Goal: Information Seeking & Learning: Learn about a topic

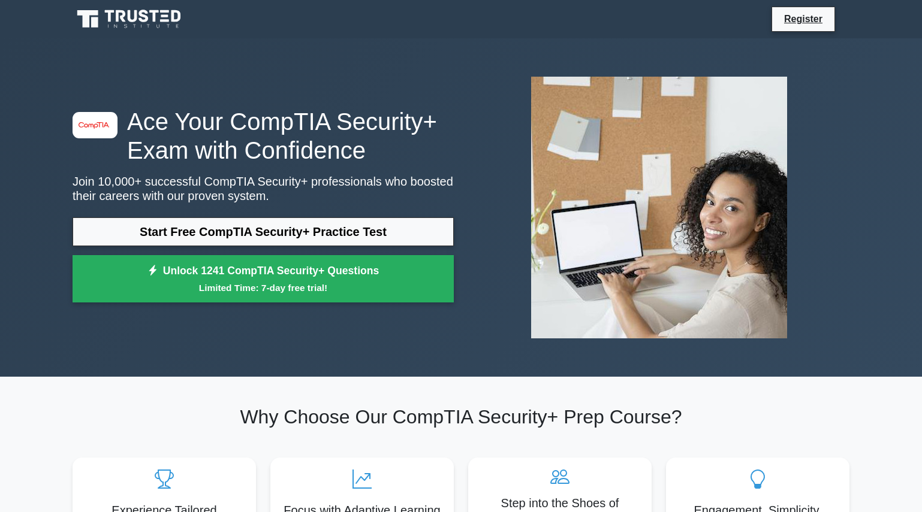
click at [129, 18] on icon at bounding box center [133, 16] width 10 height 12
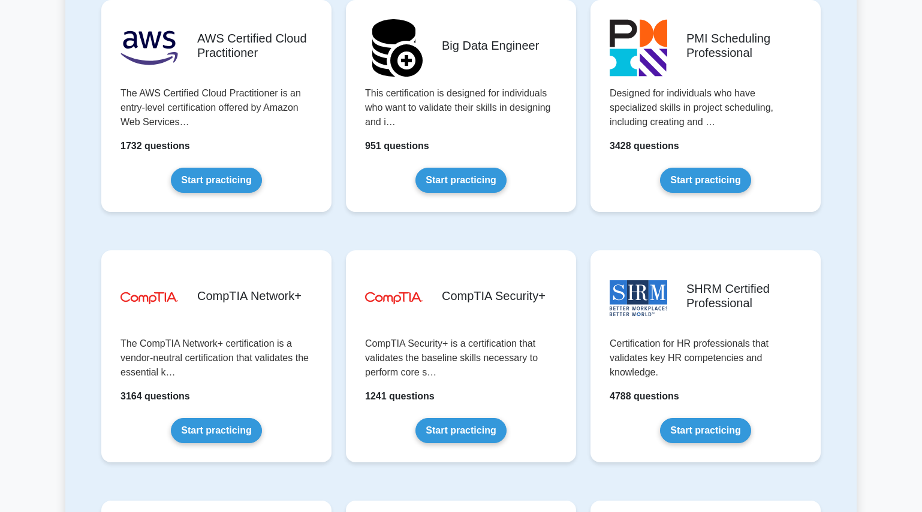
scroll to position [2038, 0]
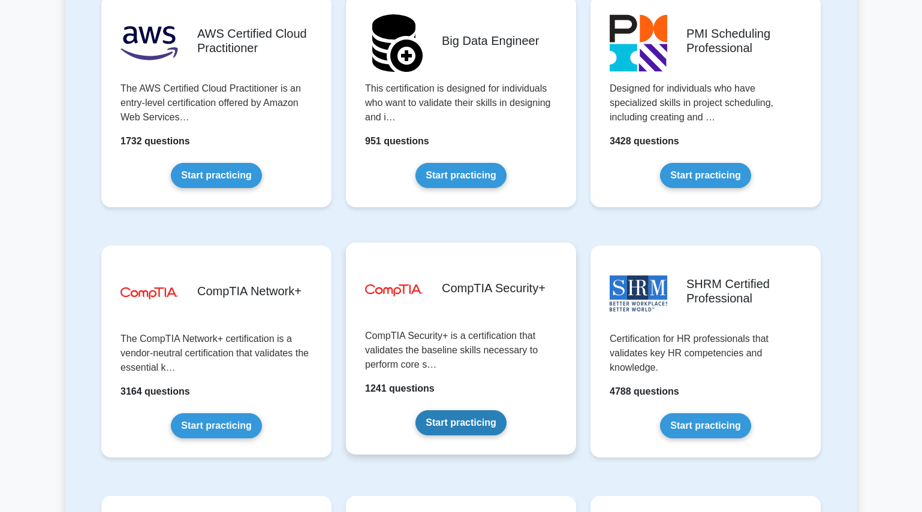
click at [452, 424] on link "Start practicing" at bounding box center [460, 423] width 91 height 25
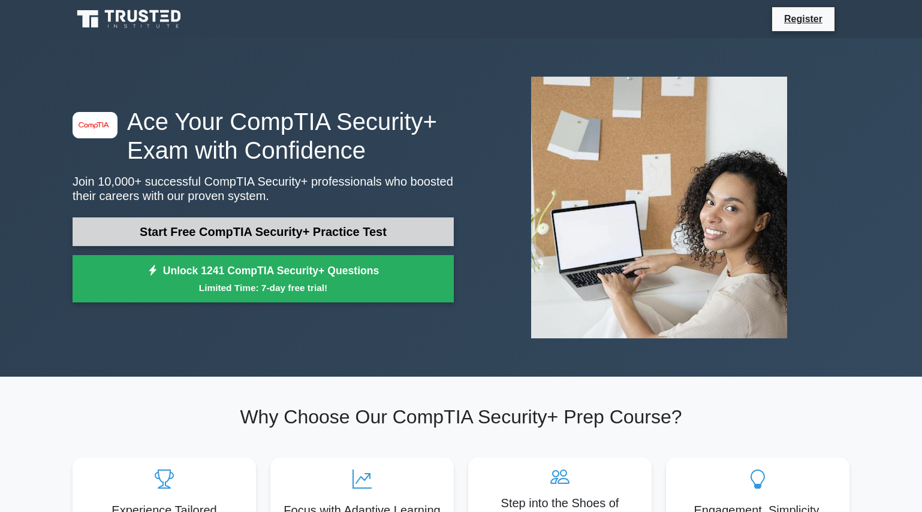
click at [248, 231] on link "Start Free CompTIA Security+ Practice Test" at bounding box center [263, 232] width 381 height 29
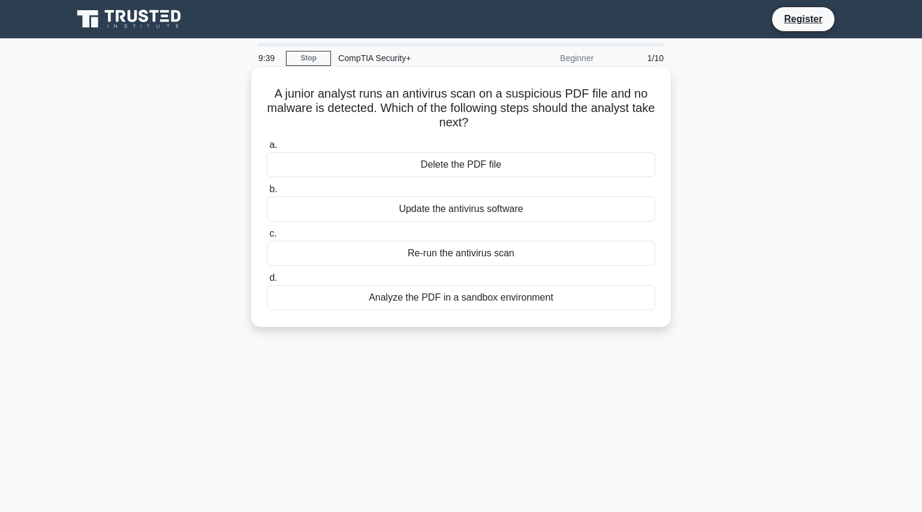
click at [463, 211] on div "Update the antivirus software" at bounding box center [461, 209] width 388 height 25
click at [267, 194] on input "b. Update the antivirus software" at bounding box center [267, 190] width 0 height 8
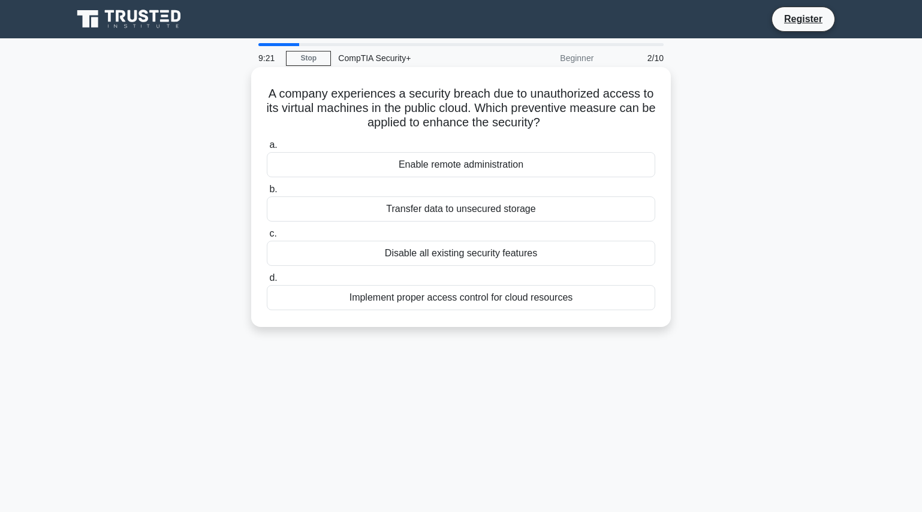
click at [468, 303] on div "Implement proper access control for cloud resources" at bounding box center [461, 297] width 388 height 25
click at [267, 282] on input "d. Implement proper access control for cloud resources" at bounding box center [267, 279] width 0 height 8
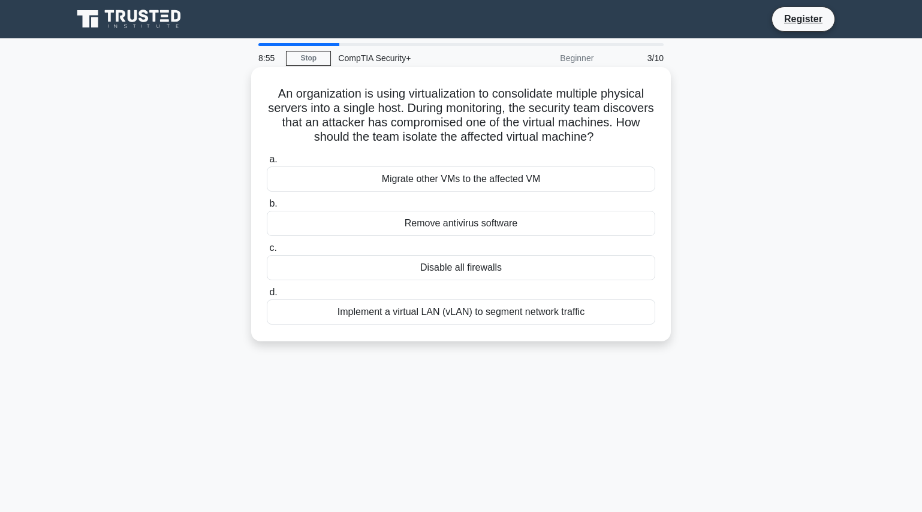
click at [476, 325] on div "Implement a virtual LAN (vLAN) to segment network traffic" at bounding box center [461, 312] width 388 height 25
click at [267, 297] on input "d. Implement a virtual LAN (vLAN) to segment network traffic" at bounding box center [267, 293] width 0 height 8
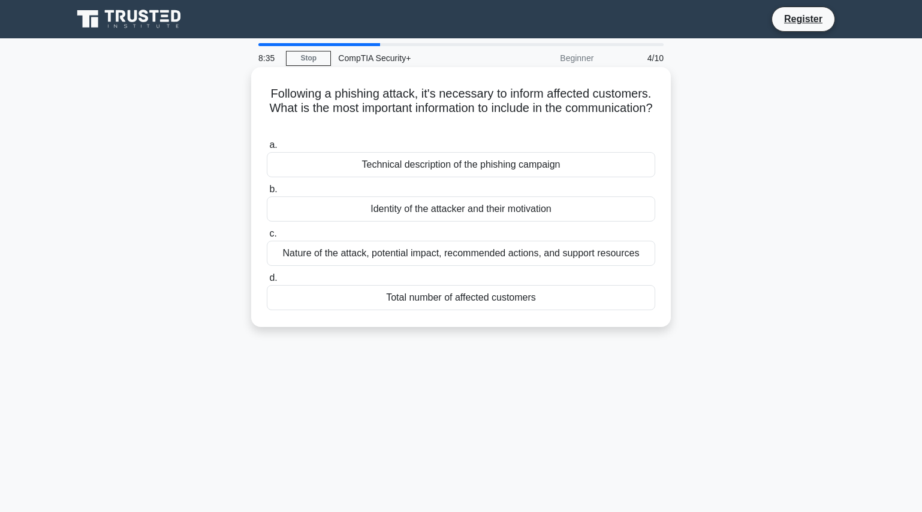
click at [460, 256] on div "Nature of the attack, potential impact, recommended actions, and support resour…" at bounding box center [461, 253] width 388 height 25
click at [267, 238] on input "c. Nature of the attack, potential impact, recommended actions, and support res…" at bounding box center [267, 234] width 0 height 8
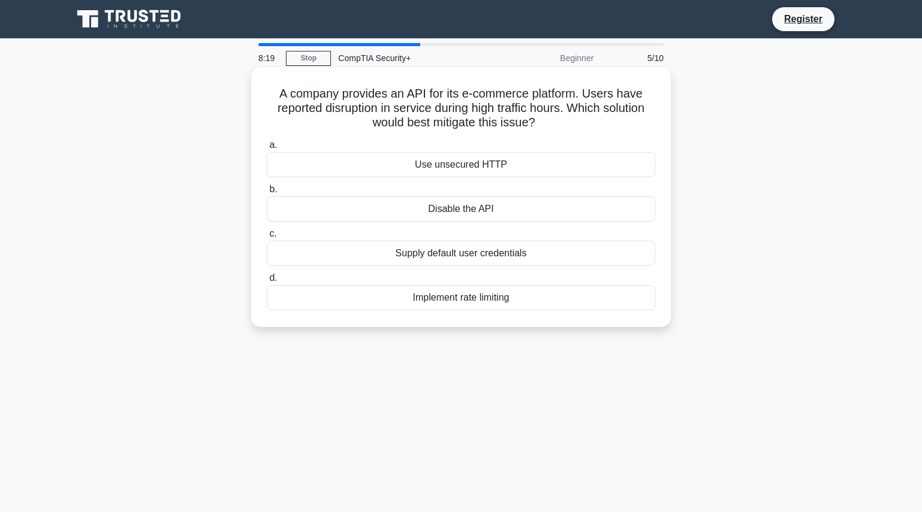
click at [460, 300] on div "Implement rate limiting" at bounding box center [461, 297] width 388 height 25
click at [267, 282] on input "d. Implement rate limiting" at bounding box center [267, 279] width 0 height 8
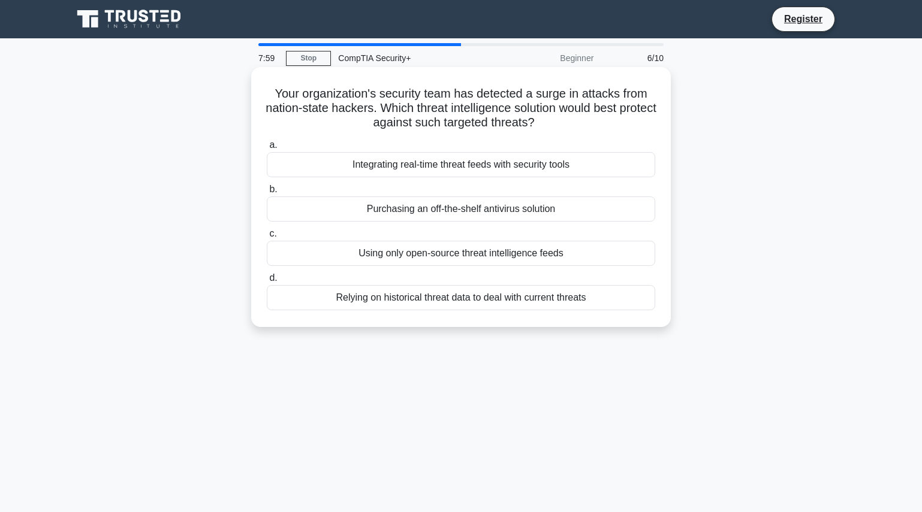
click at [448, 165] on div "Integrating real-time threat feeds with security tools" at bounding box center [461, 164] width 388 height 25
click at [267, 149] on input "a. Integrating real-time threat feeds with security tools" at bounding box center [267, 145] width 0 height 8
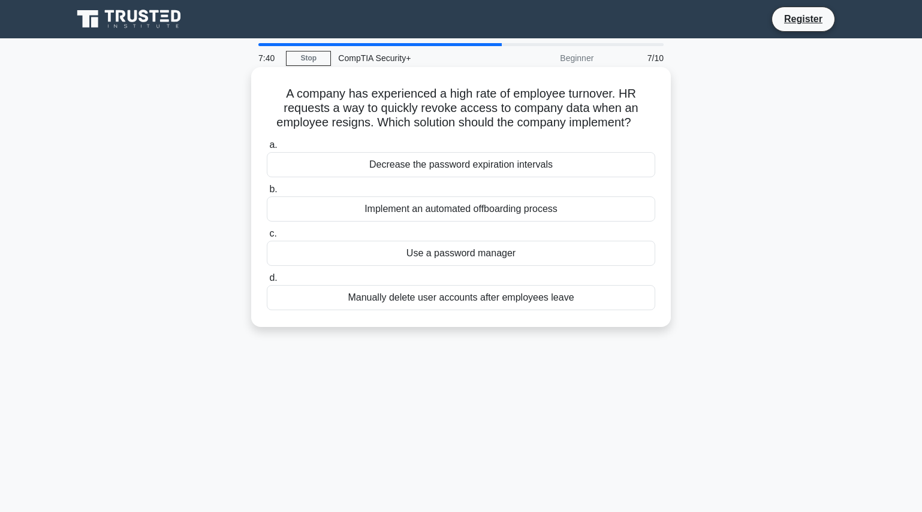
click at [463, 210] on div "Implement an automated offboarding process" at bounding box center [461, 209] width 388 height 25
click at [267, 194] on input "b. Implement an automated offboarding process" at bounding box center [267, 190] width 0 height 8
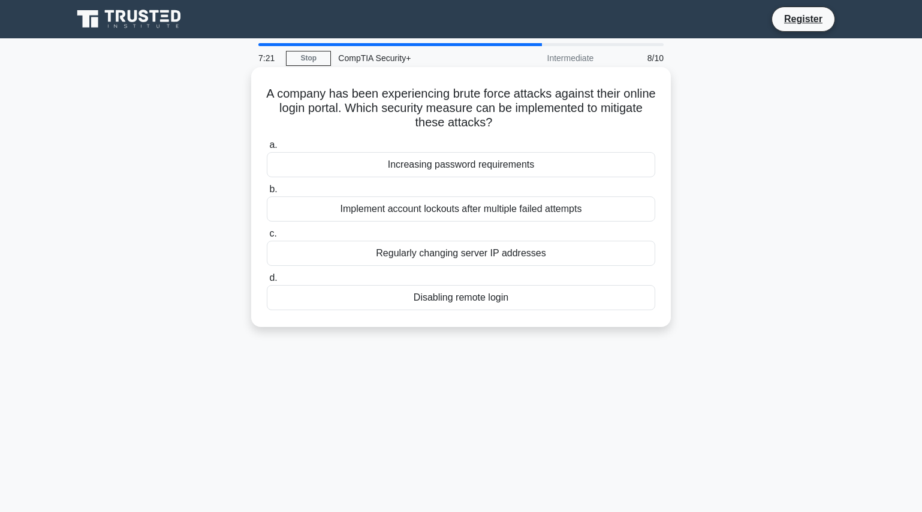
click at [472, 210] on div "Implement account lockouts after multiple failed attempts" at bounding box center [461, 209] width 388 height 25
click at [267, 194] on input "b. Implement account lockouts after multiple failed attempts" at bounding box center [267, 190] width 0 height 8
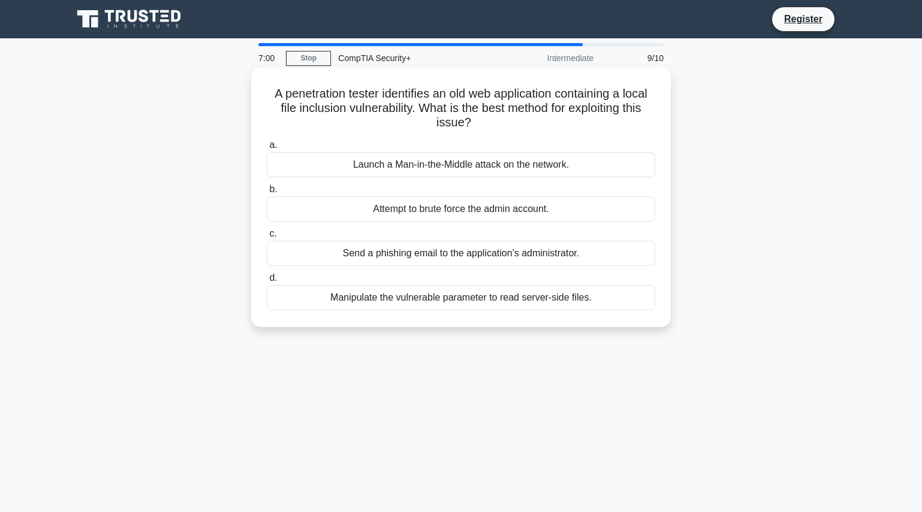
click at [447, 301] on div "Manipulate the vulnerable parameter to read server-side files." at bounding box center [461, 297] width 388 height 25
click at [267, 282] on input "d. Manipulate the vulnerable parameter to read server-side files." at bounding box center [267, 279] width 0 height 8
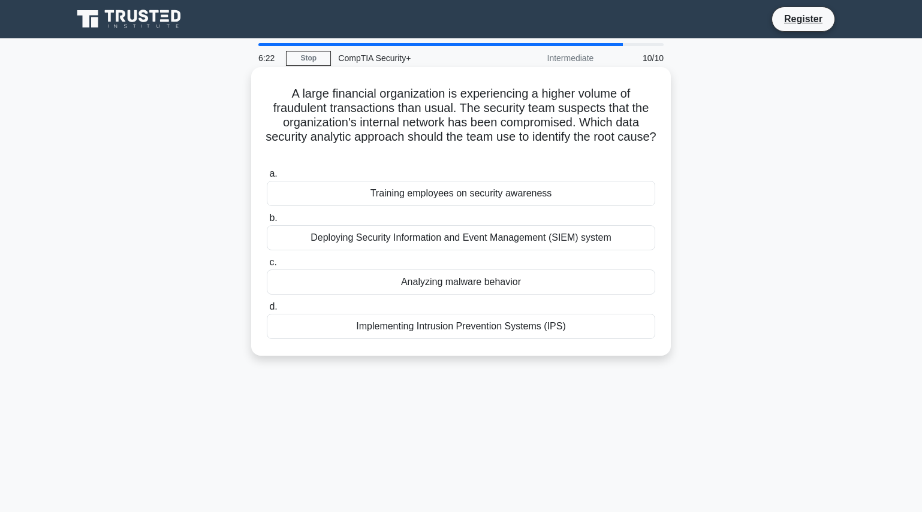
click at [454, 330] on div "Implementing Intrusion Prevention Systems (IPS)" at bounding box center [461, 326] width 388 height 25
click at [267, 311] on input "d. Implementing Intrusion Prevention Systems (IPS)" at bounding box center [267, 307] width 0 height 8
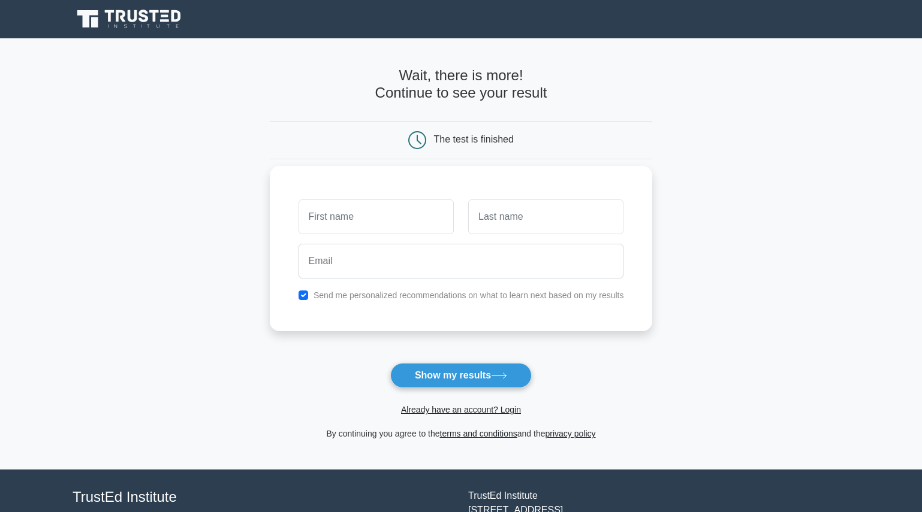
click at [387, 213] on input "text" at bounding box center [375, 217] width 155 height 35
type input "[PERSON_NAME]"
click at [497, 215] on input "text" at bounding box center [545, 217] width 155 height 35
type input "Basselgia"
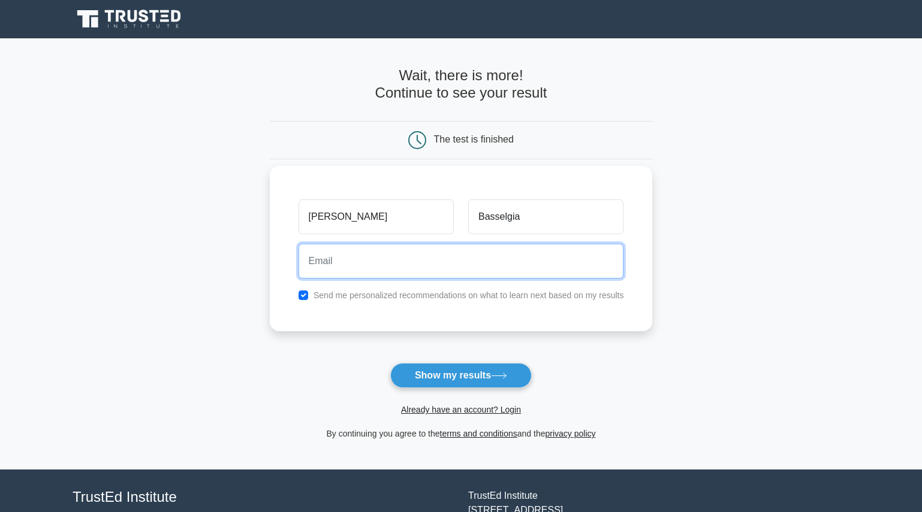
click at [362, 259] on input "email" at bounding box center [460, 261] width 325 height 35
type input "bbasselgia@gmail.com"
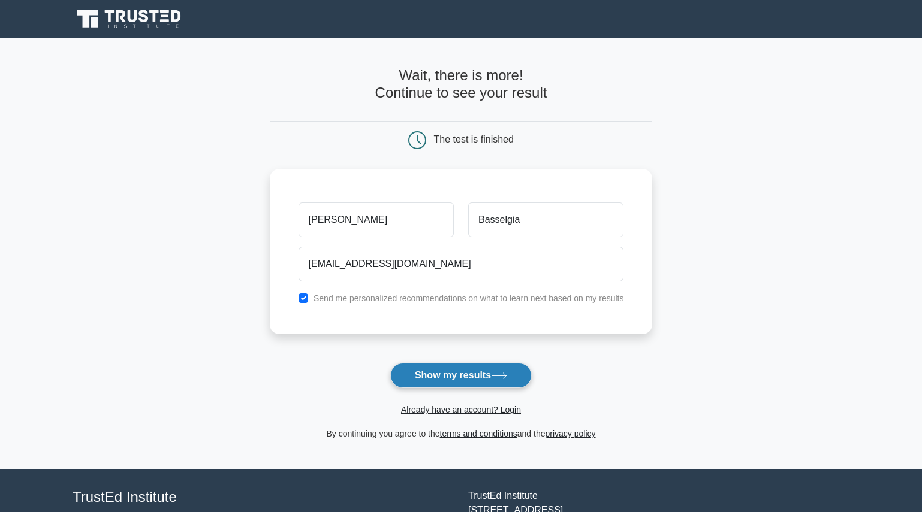
click at [465, 377] on button "Show my results" at bounding box center [460, 375] width 141 height 25
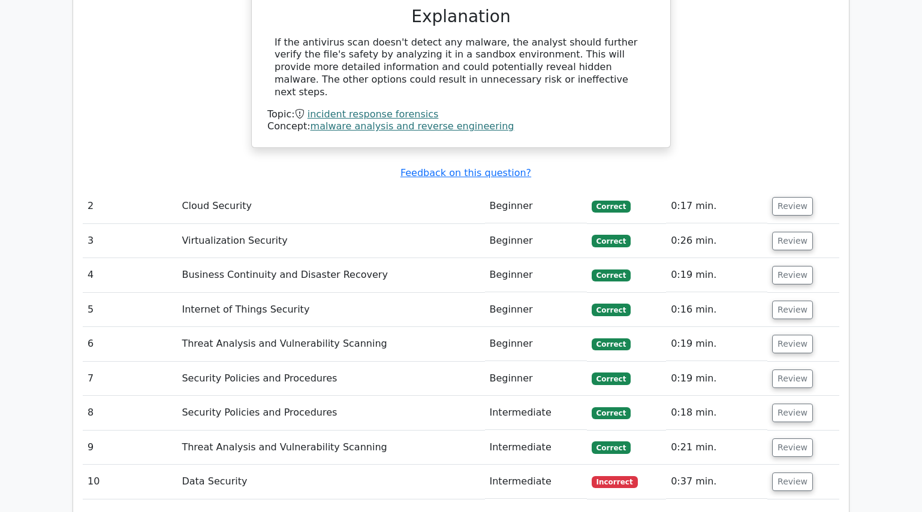
scroll to position [1319, 0]
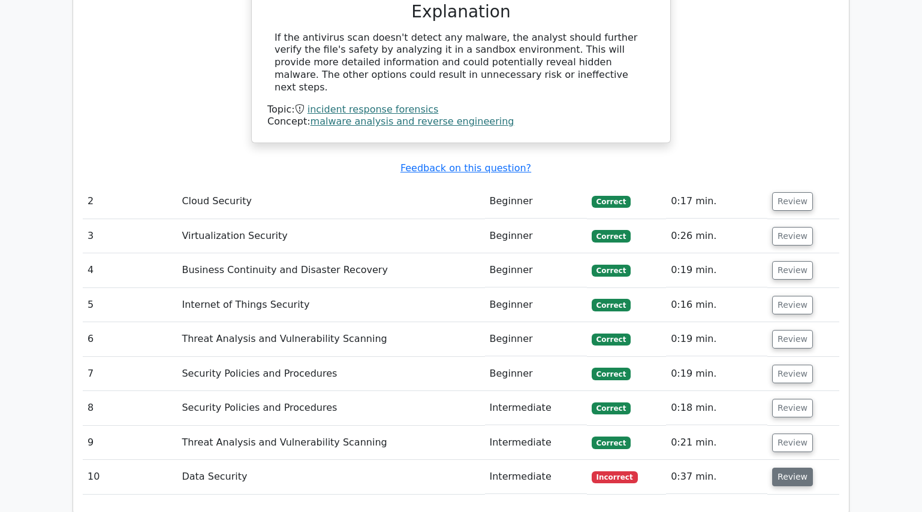
click at [786, 468] on button "Review" at bounding box center [792, 477] width 41 height 19
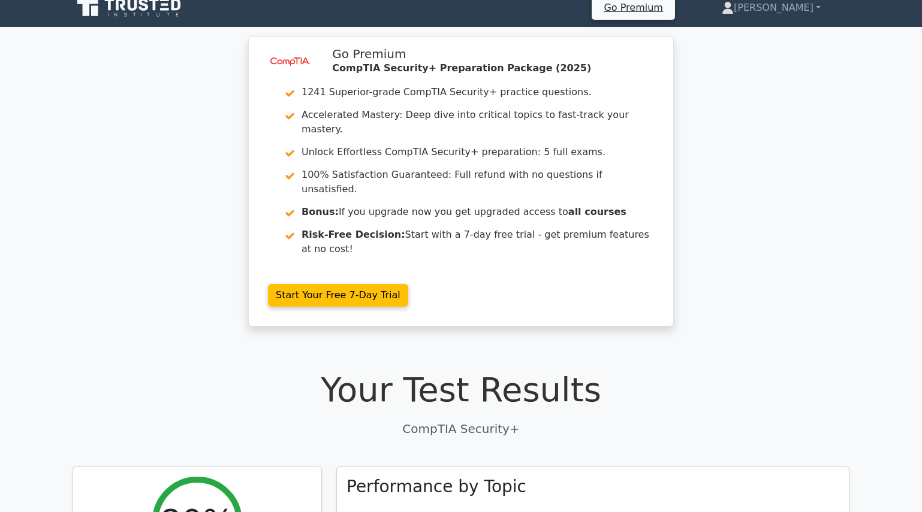
scroll to position [0, 0]
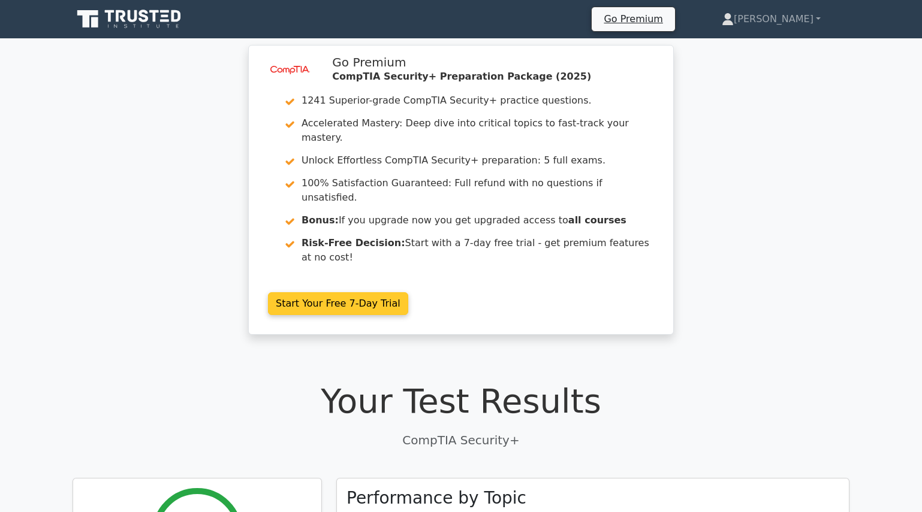
click at [317, 292] on link "Start Your Free 7-Day Trial" at bounding box center [338, 303] width 140 height 23
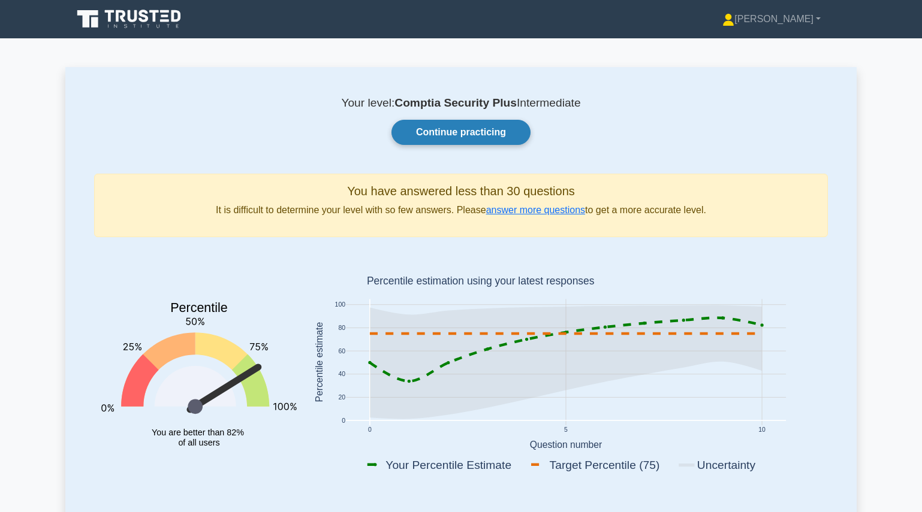
click at [454, 135] on link "Continue practicing" at bounding box center [460, 132] width 139 height 25
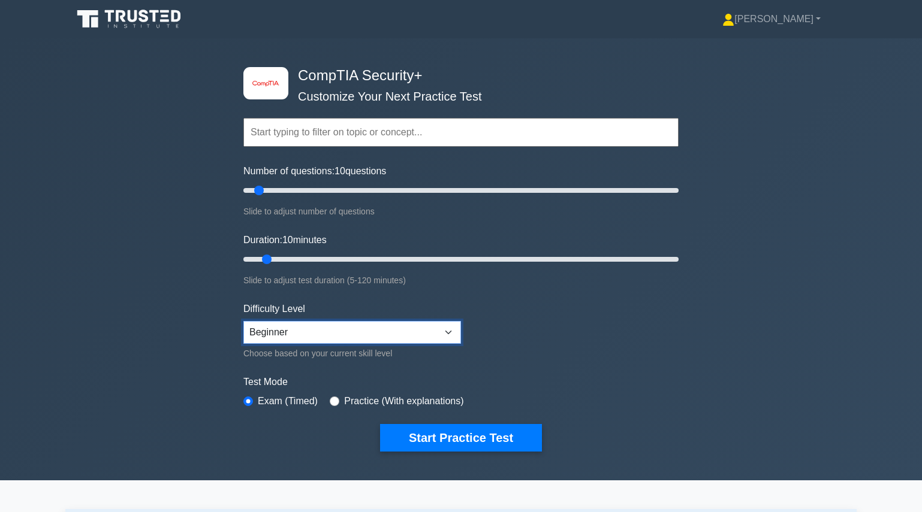
click at [444, 330] on select "Beginner Intermediate Expert" at bounding box center [352, 332] width 218 height 23
select select "expert"
click at [243, 321] on select "Beginner Intermediate Expert" at bounding box center [352, 332] width 218 height 23
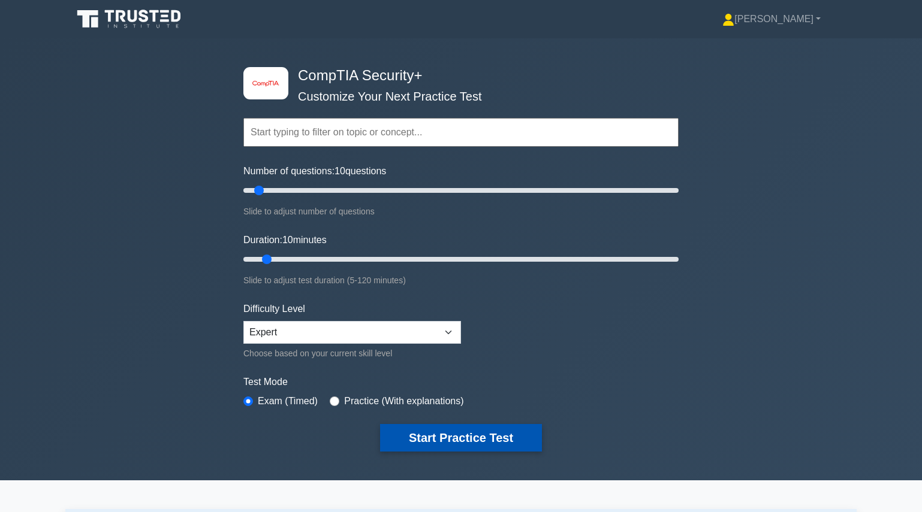
click at [453, 435] on button "Start Practice Test" at bounding box center [461, 438] width 162 height 28
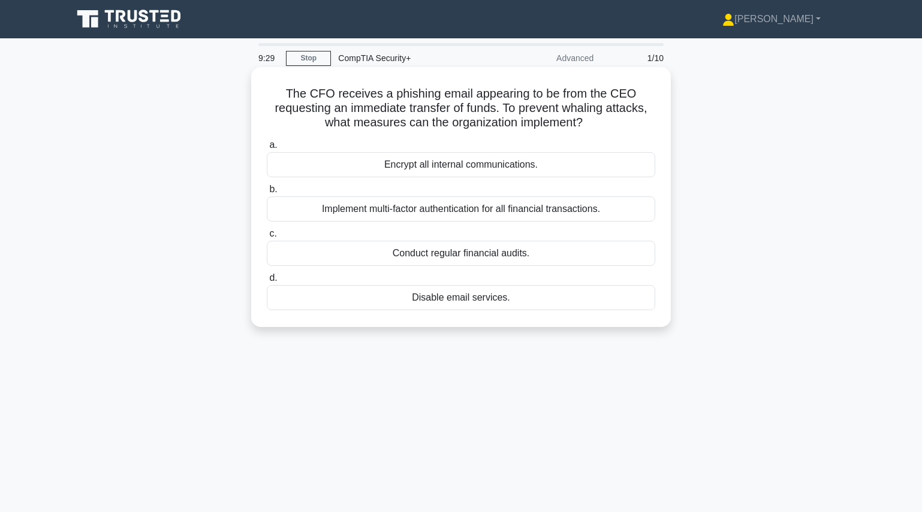
click at [440, 166] on div "Encrypt all internal communications." at bounding box center [461, 164] width 388 height 25
click at [267, 149] on input "a. Encrypt all internal communications." at bounding box center [267, 145] width 0 height 8
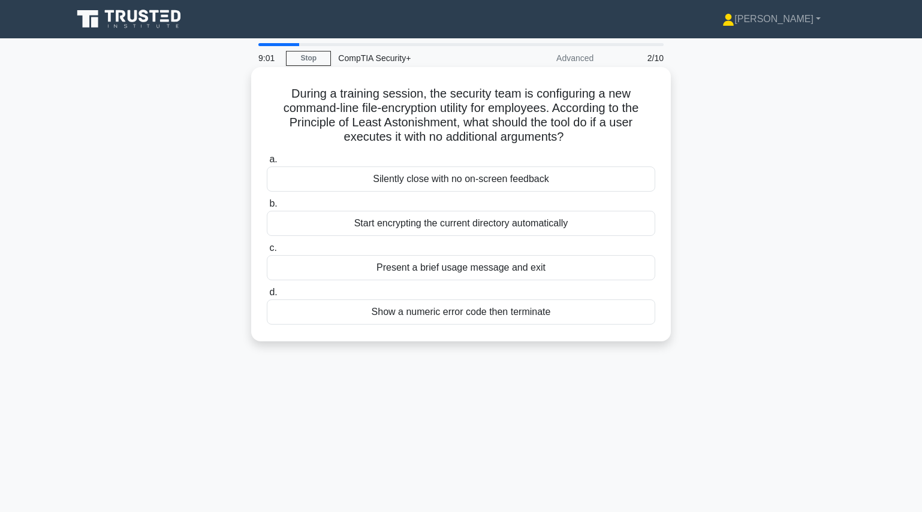
click at [457, 267] on div "Present a brief usage message and exit" at bounding box center [461, 267] width 388 height 25
click at [267, 252] on input "c. Present a brief usage message and exit" at bounding box center [267, 249] width 0 height 8
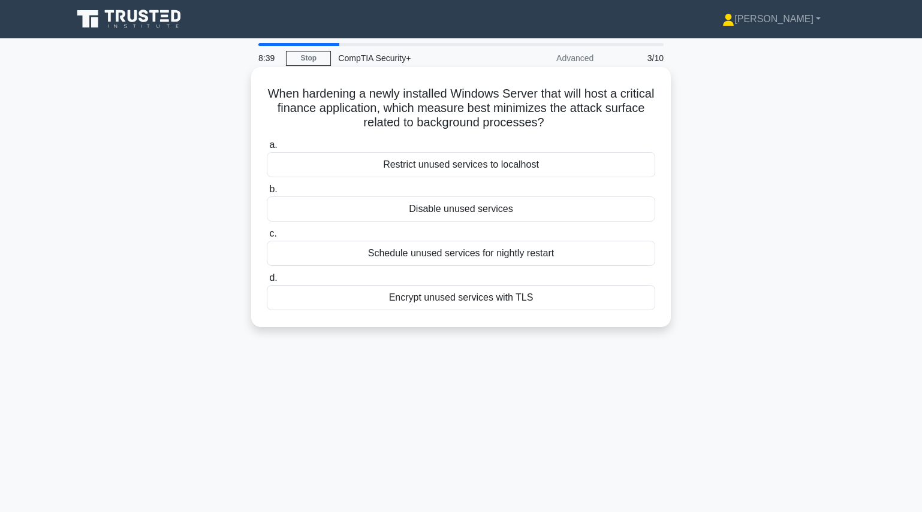
click at [454, 209] on div "Disable unused services" at bounding box center [461, 209] width 388 height 25
click at [267, 194] on input "b. Disable unused services" at bounding box center [267, 190] width 0 height 8
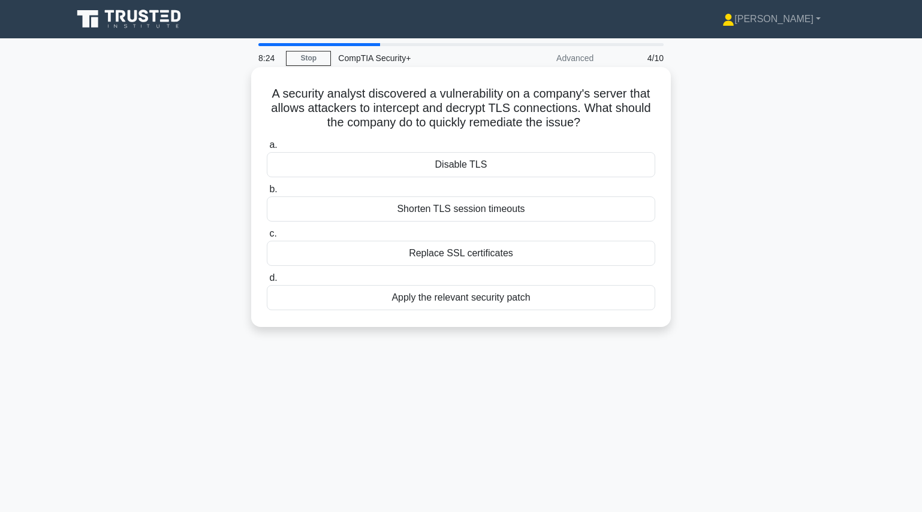
click at [454, 254] on div "Replace SSL certificates" at bounding box center [461, 253] width 388 height 25
click at [267, 238] on input "c. Replace SSL certificates" at bounding box center [267, 234] width 0 height 8
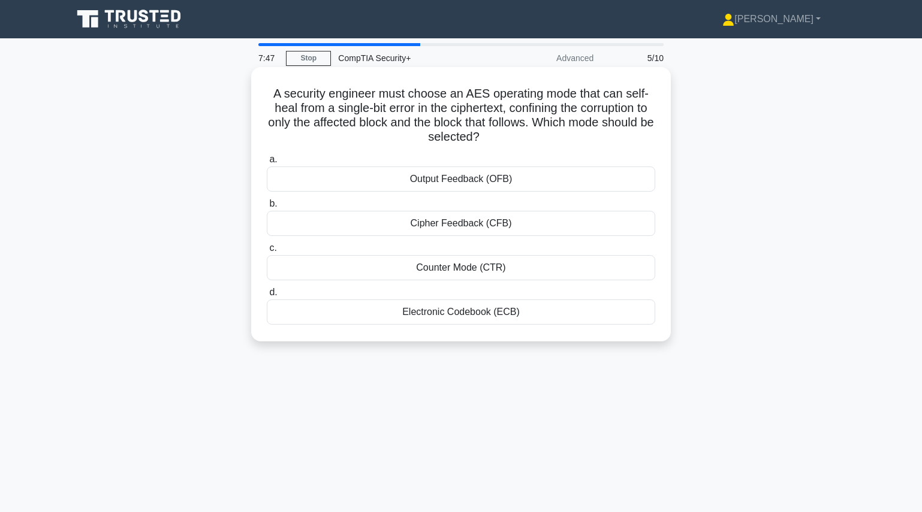
click at [456, 314] on div "Electronic Codebook (ECB)" at bounding box center [461, 312] width 388 height 25
click at [267, 297] on input "d. Electronic Codebook (ECB)" at bounding box center [267, 293] width 0 height 8
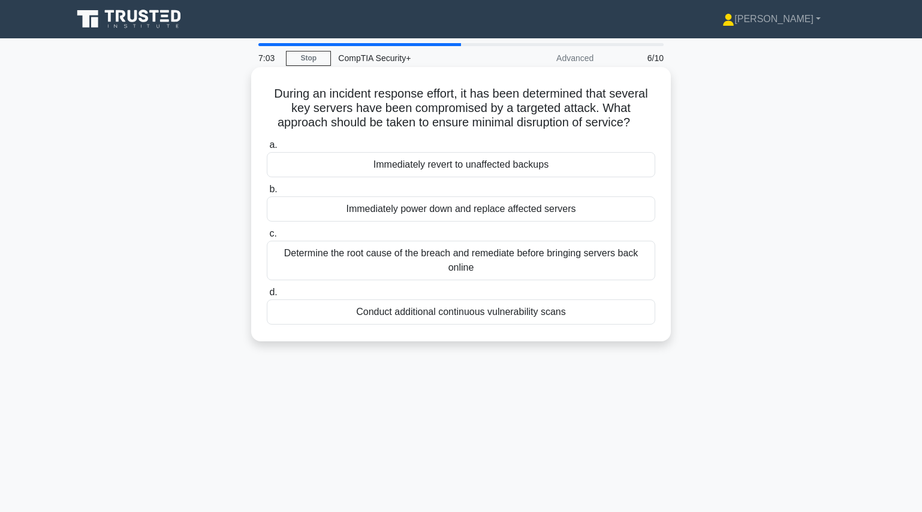
click at [459, 165] on div "Immediately revert to unaffected backups" at bounding box center [461, 164] width 388 height 25
click at [267, 149] on input "a. Immediately revert to unaffected backups" at bounding box center [267, 145] width 0 height 8
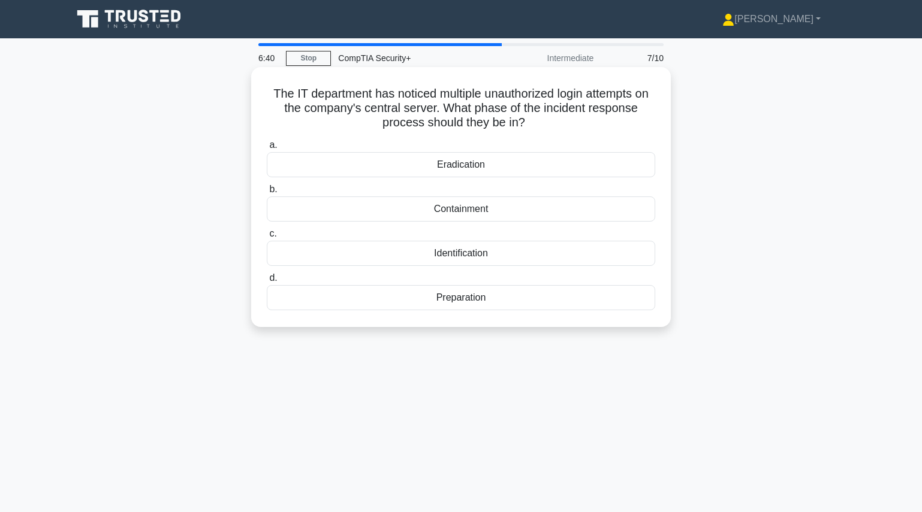
click at [459, 213] on div "Containment" at bounding box center [461, 209] width 388 height 25
click at [267, 194] on input "b. Containment" at bounding box center [267, 190] width 0 height 8
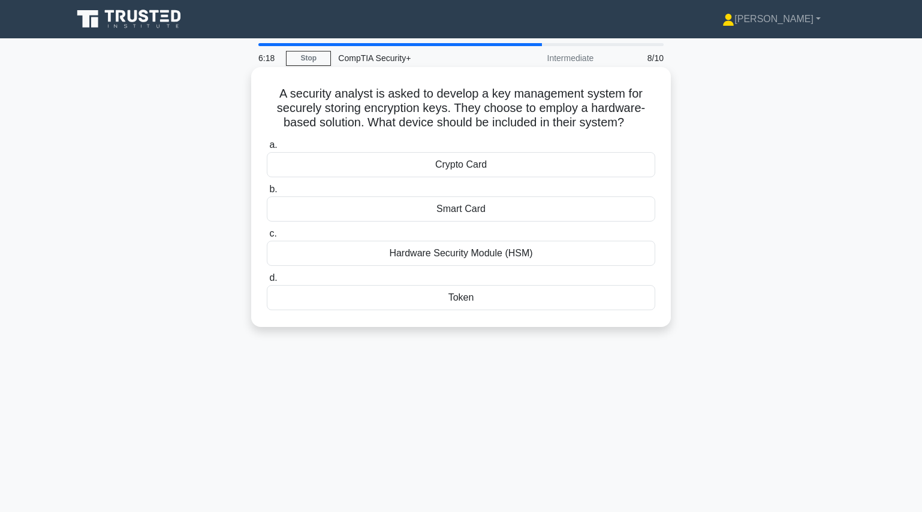
click at [459, 257] on div "Hardware Security Module (HSM)" at bounding box center [461, 253] width 388 height 25
click at [267, 238] on input "c. Hardware Security Module (HSM)" at bounding box center [267, 234] width 0 height 8
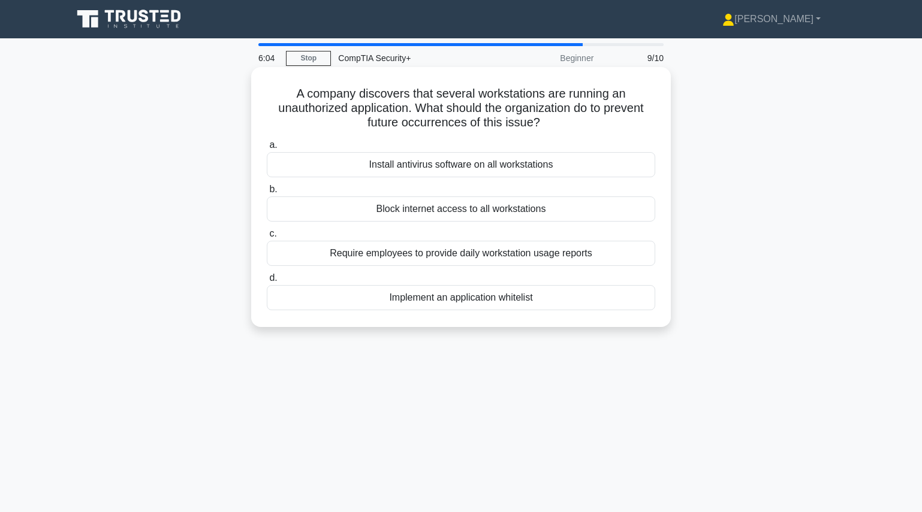
click at [460, 300] on div "Implement an application whitelist" at bounding box center [461, 297] width 388 height 25
click at [267, 282] on input "d. Implement an application whitelist" at bounding box center [267, 279] width 0 height 8
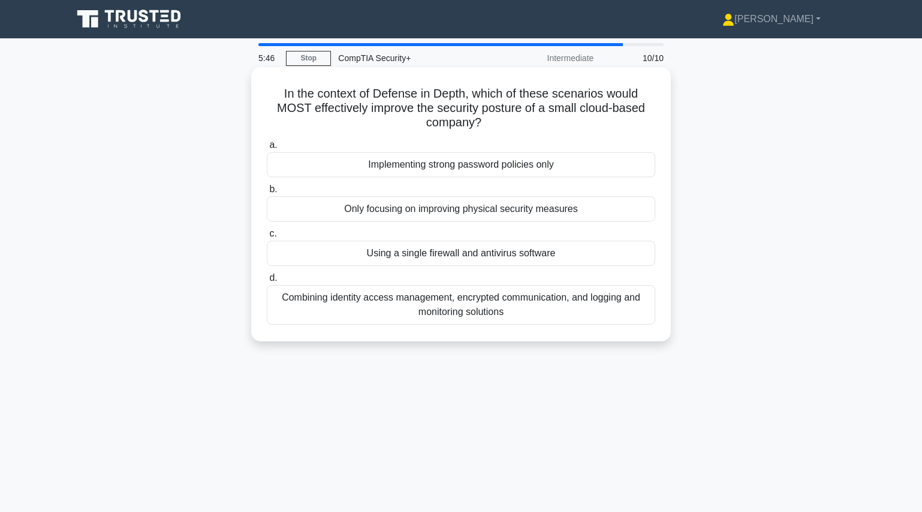
click at [470, 306] on div "Combining identity access management, encrypted communication, and logging and …" at bounding box center [461, 305] width 388 height 40
click at [267, 282] on input "d. Combining identity access management, encrypted communication, and logging a…" at bounding box center [267, 279] width 0 height 8
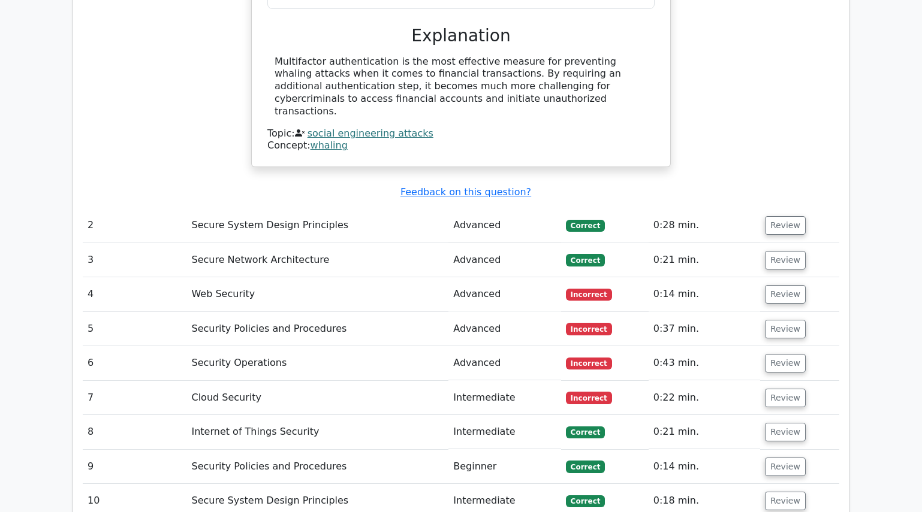
scroll to position [1019, 0]
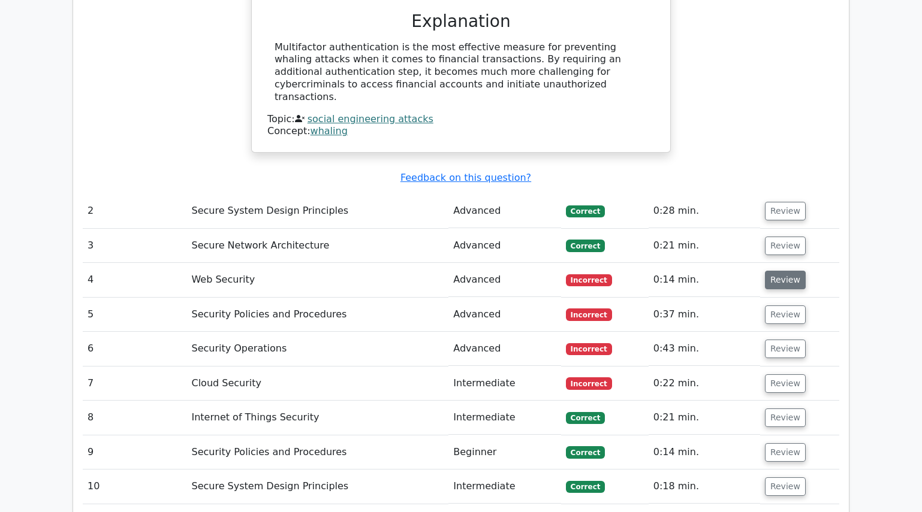
click at [786, 271] on button "Review" at bounding box center [785, 280] width 41 height 19
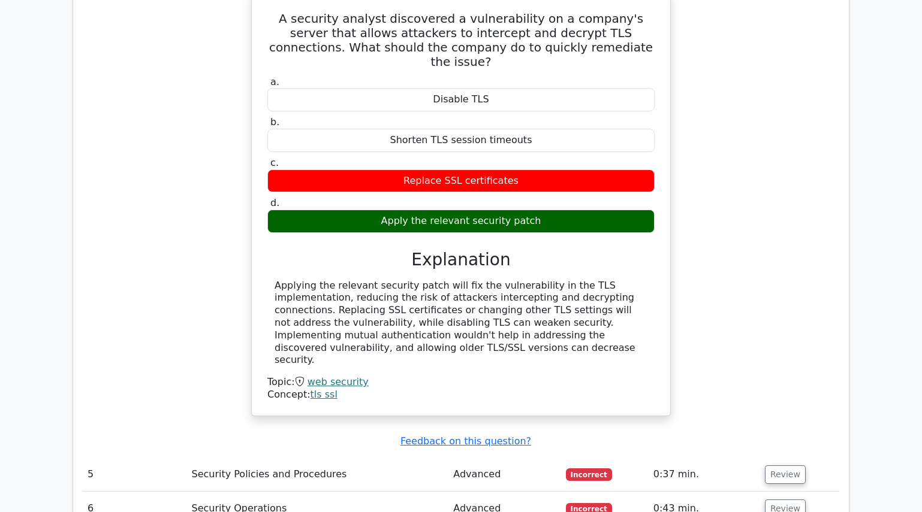
scroll to position [1379, 0]
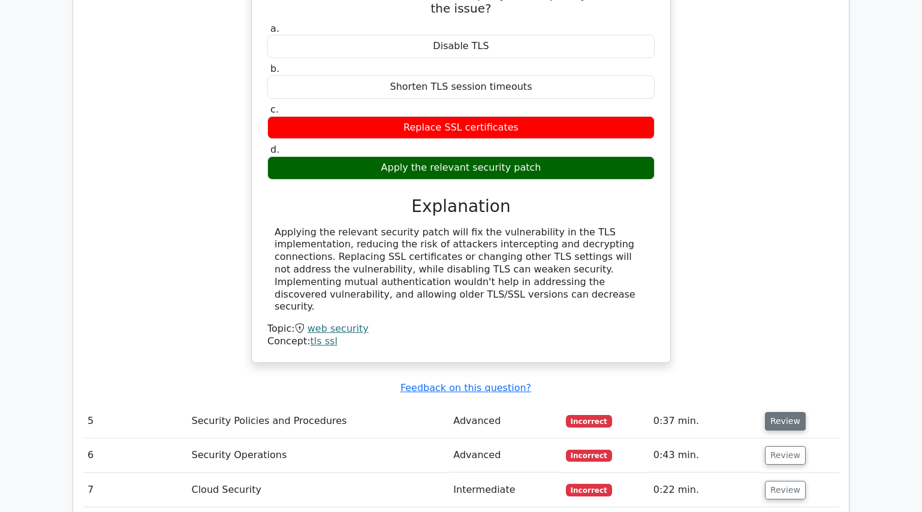
click at [779, 412] on button "Review" at bounding box center [785, 421] width 41 height 19
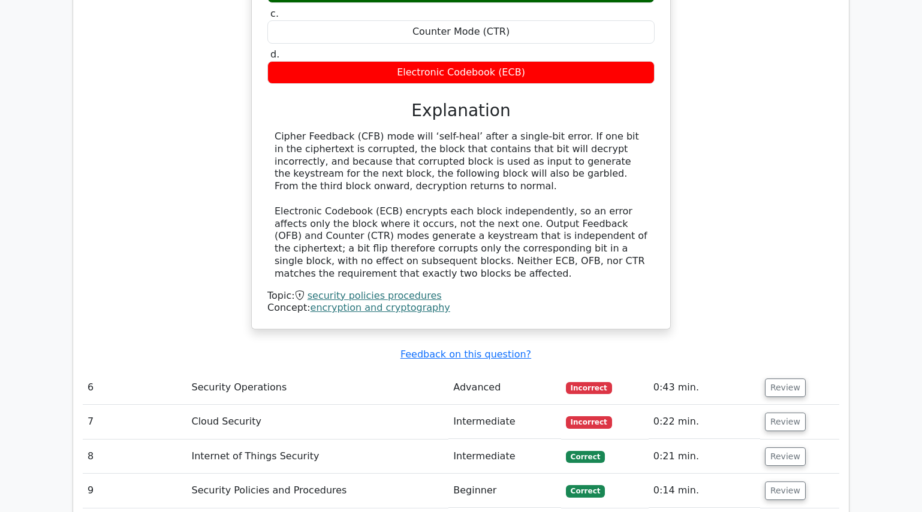
scroll to position [1978, 0]
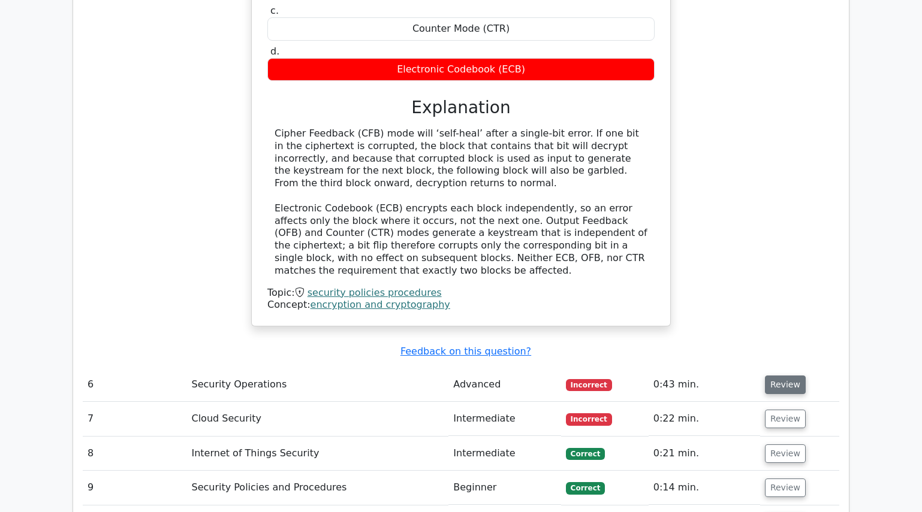
click at [780, 376] on button "Review" at bounding box center [785, 385] width 41 height 19
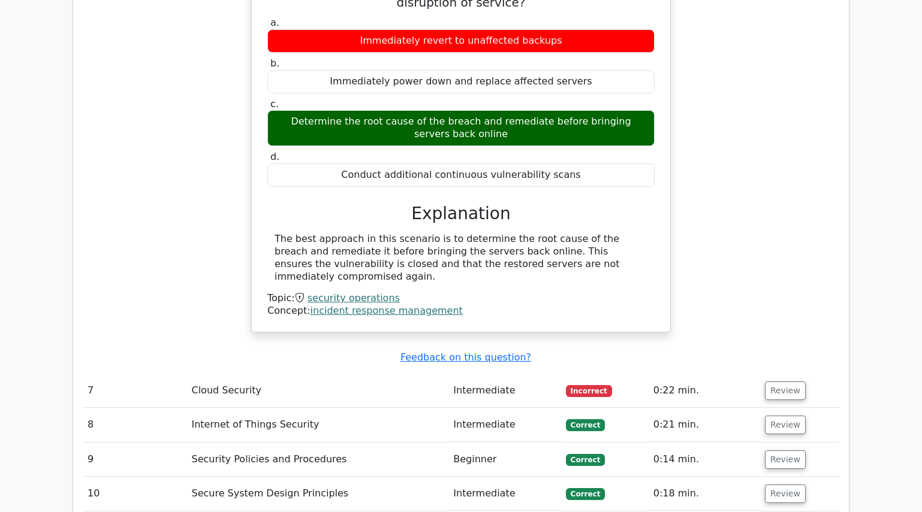
scroll to position [2457, 0]
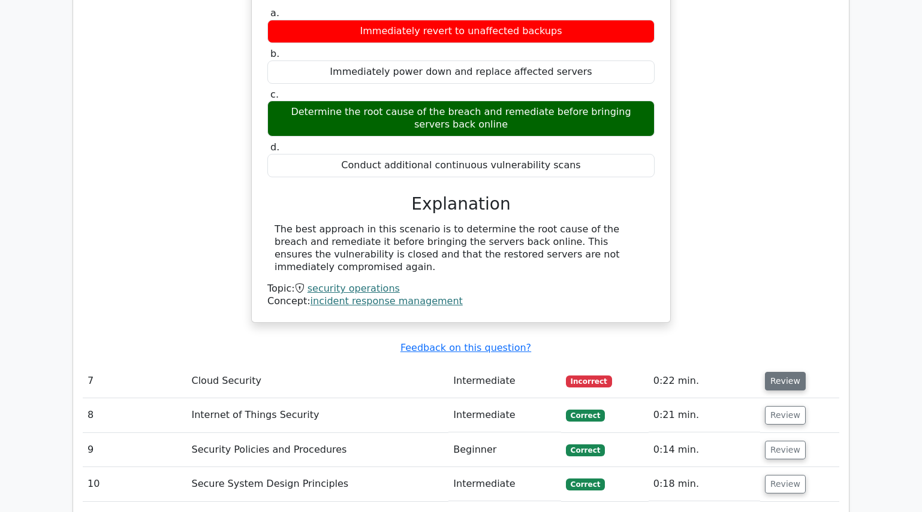
click at [782, 372] on button "Review" at bounding box center [785, 381] width 41 height 19
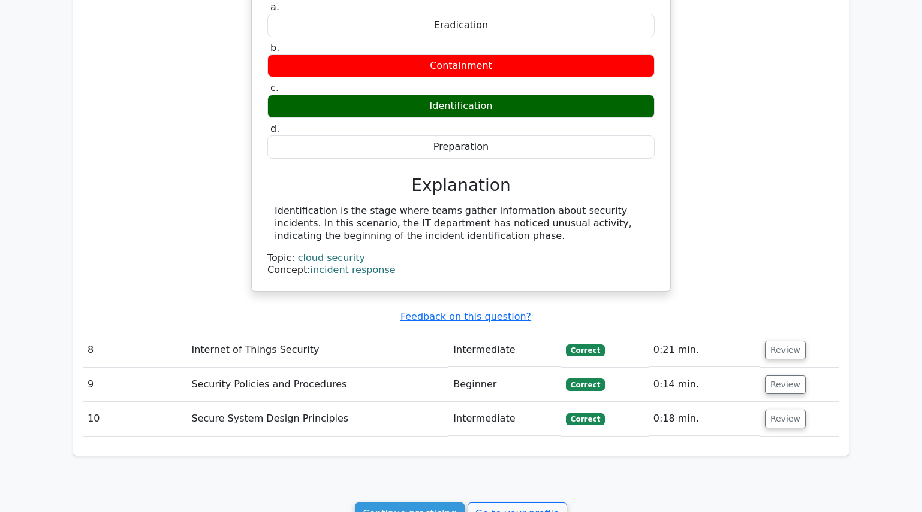
scroll to position [2937, 0]
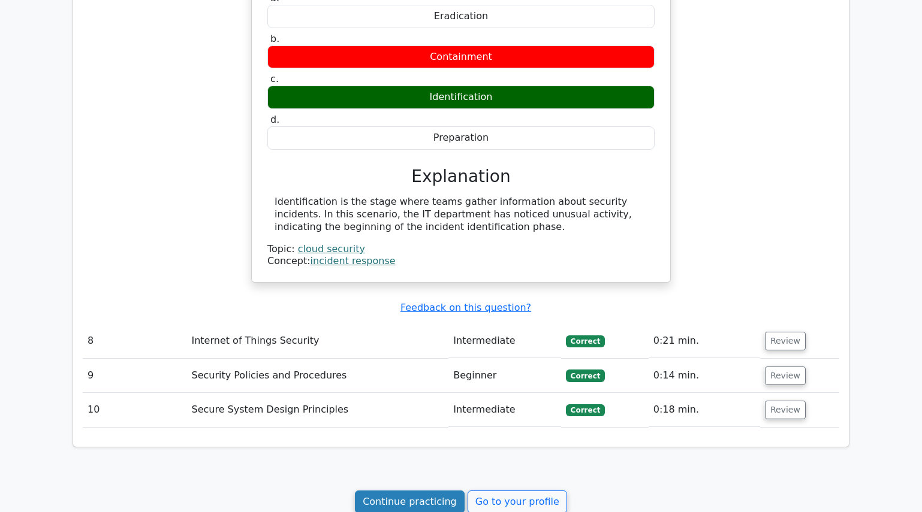
click at [405, 491] on link "Continue practicing" at bounding box center [410, 502] width 110 height 23
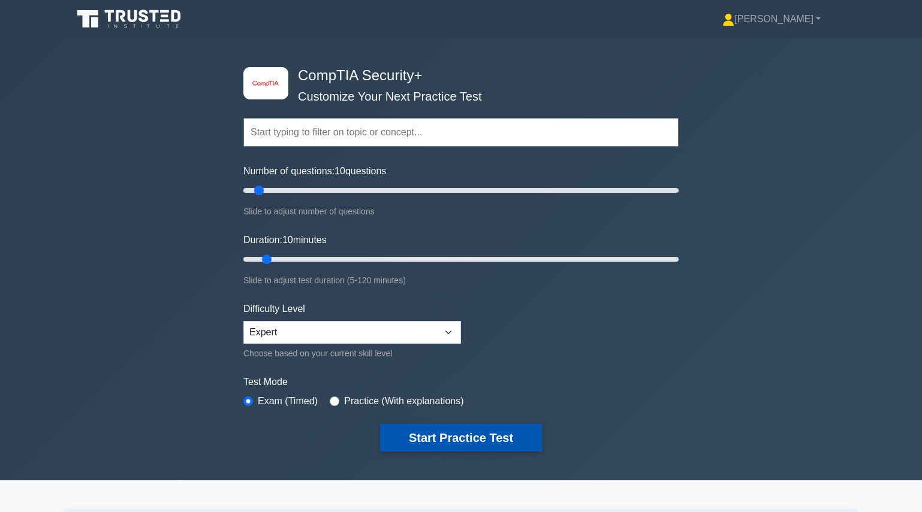
click at [440, 435] on button "Start Practice Test" at bounding box center [461, 438] width 162 height 28
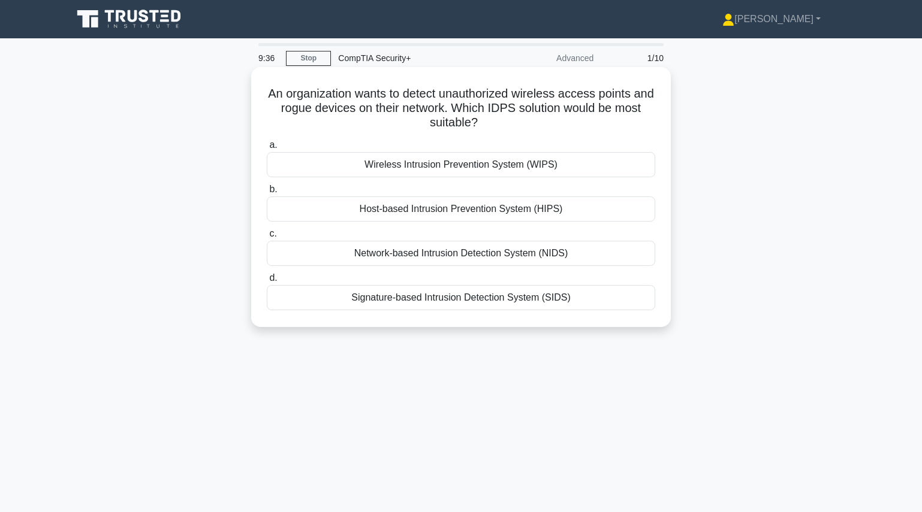
click at [441, 164] on div "Wireless Intrusion Prevention System (WIPS)" at bounding box center [461, 164] width 388 height 25
click at [267, 149] on input "a. Wireless Intrusion Prevention System (WIPS)" at bounding box center [267, 145] width 0 height 8
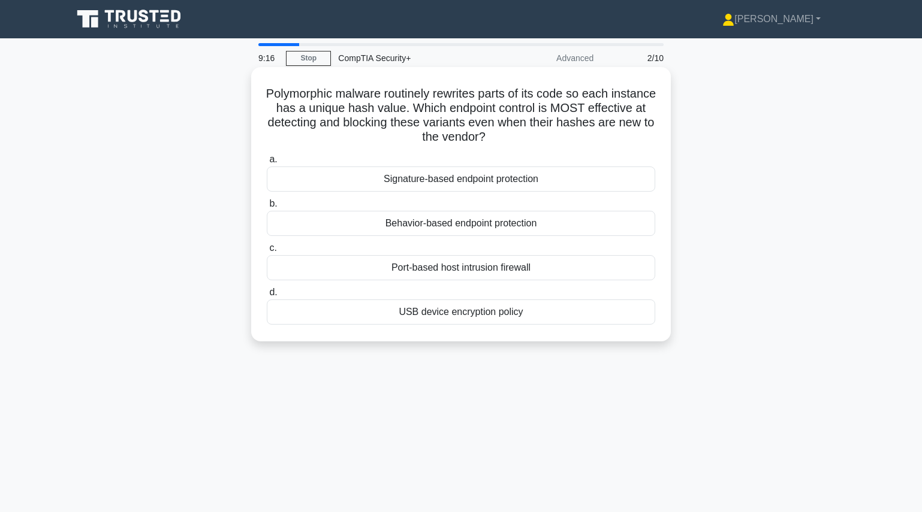
click at [470, 224] on div "Behavior-based endpoint protection" at bounding box center [461, 223] width 388 height 25
click at [267, 208] on input "b. Behavior-based endpoint protection" at bounding box center [267, 204] width 0 height 8
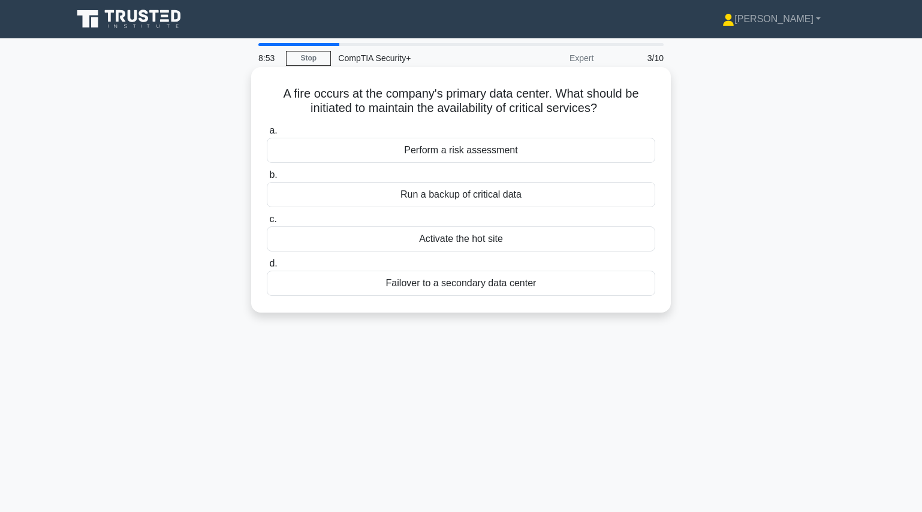
click at [459, 285] on div "Failover to a secondary data center" at bounding box center [461, 283] width 388 height 25
click at [267, 268] on input "d. Failover to a secondary data center" at bounding box center [267, 264] width 0 height 8
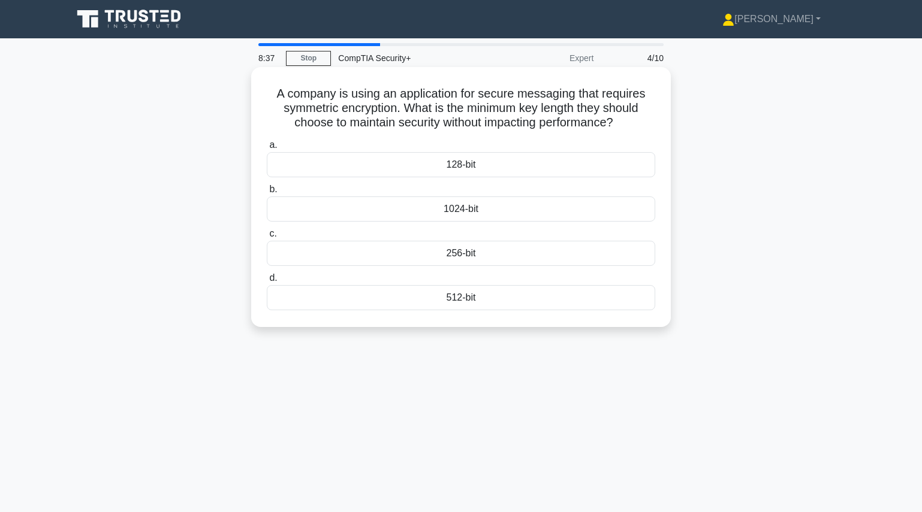
click at [456, 210] on div "1024-bit" at bounding box center [461, 209] width 388 height 25
click at [267, 194] on input "b. 1024-bit" at bounding box center [267, 190] width 0 height 8
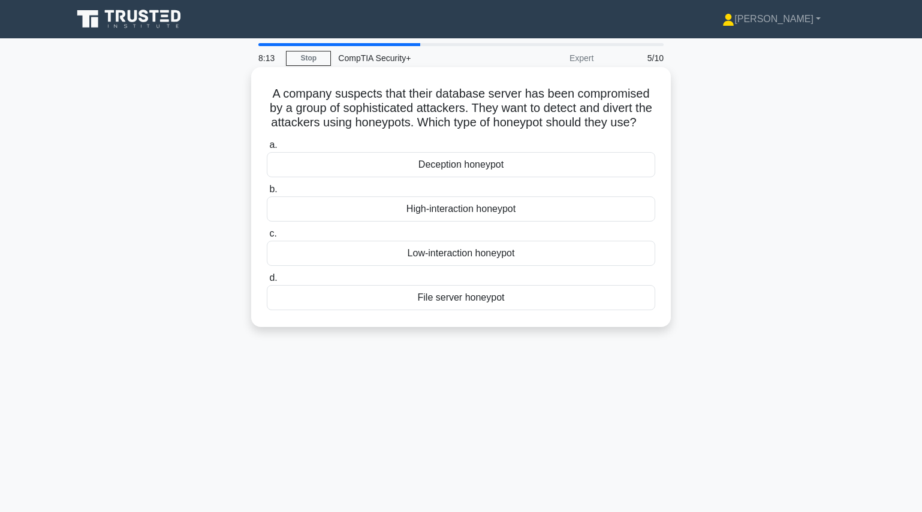
click at [454, 222] on div "High-interaction honeypot" at bounding box center [461, 209] width 388 height 25
click at [267, 194] on input "b. High-interaction honeypot" at bounding box center [267, 190] width 0 height 8
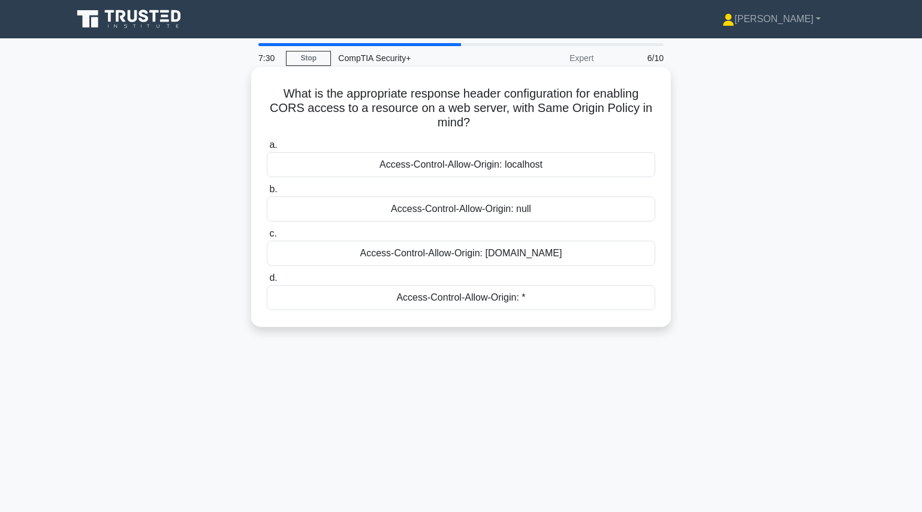
click at [461, 256] on div "Access-Control-Allow-Origin: specific-domain.com" at bounding box center [461, 253] width 388 height 25
click at [267, 238] on input "c. Access-Control-Allow-Origin: specific-domain.com" at bounding box center [267, 234] width 0 height 8
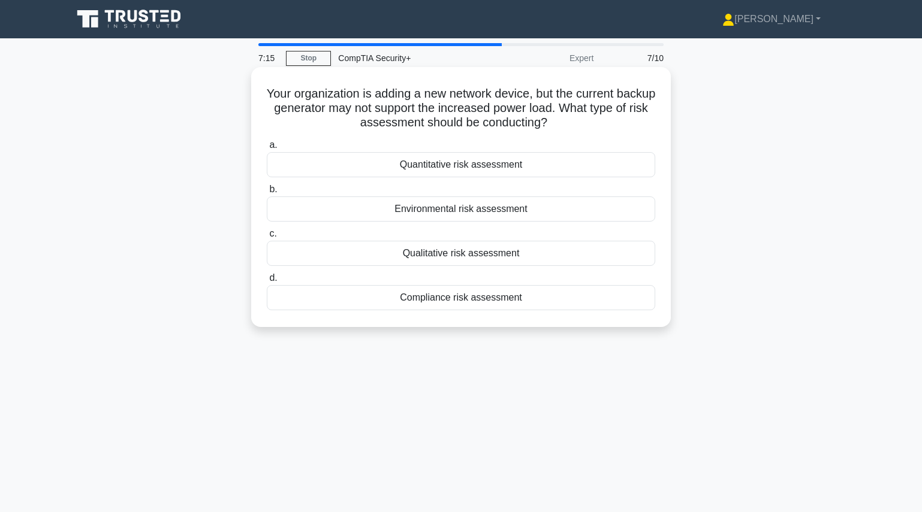
click at [469, 210] on div "Environmental risk assessment" at bounding box center [461, 209] width 388 height 25
click at [267, 194] on input "b. Environmental risk assessment" at bounding box center [267, 190] width 0 height 8
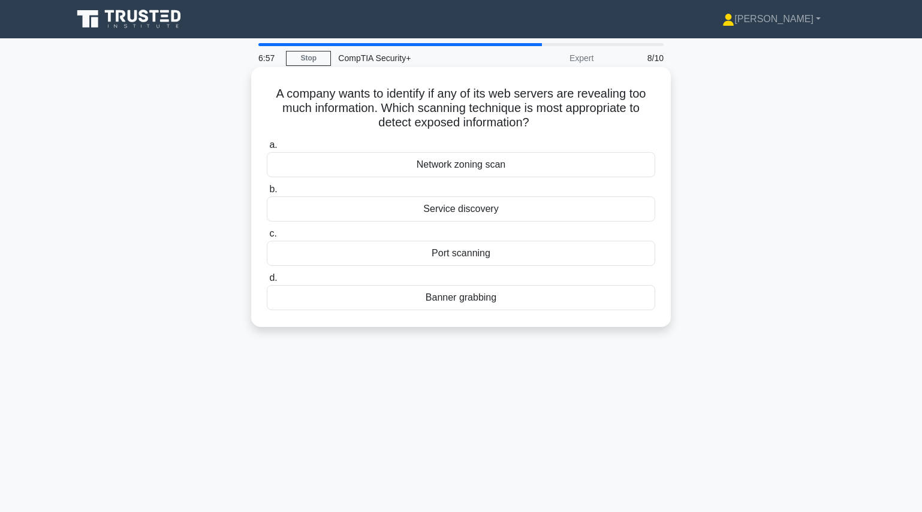
click at [461, 301] on div "Banner grabbing" at bounding box center [461, 297] width 388 height 25
click at [267, 282] on input "d. Banner grabbing" at bounding box center [267, 279] width 0 height 8
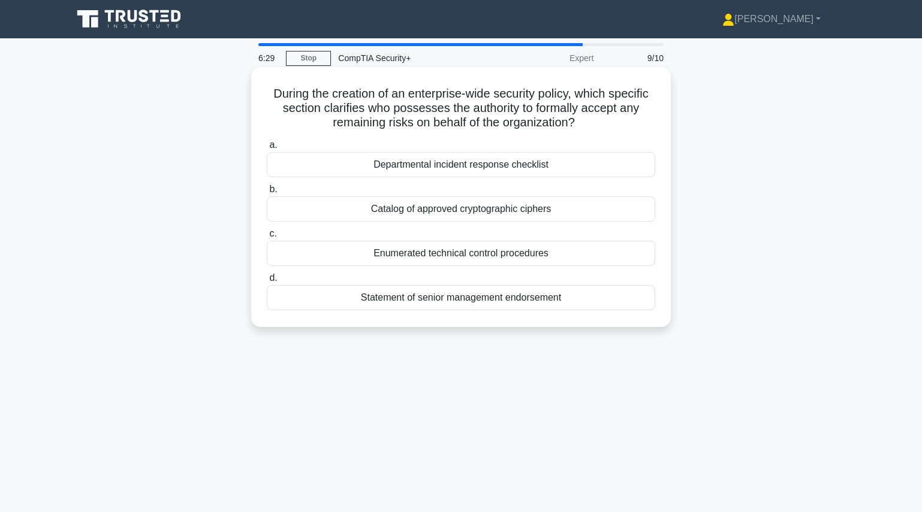
click at [462, 301] on div "Statement of senior management endorsement" at bounding box center [461, 297] width 388 height 25
click at [267, 282] on input "d. Statement of senior management endorsement" at bounding box center [267, 279] width 0 height 8
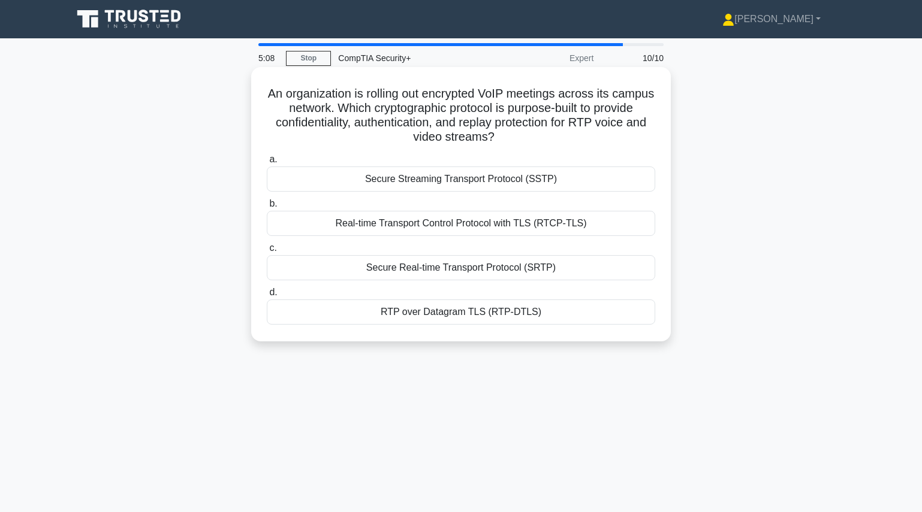
click at [464, 228] on div "Real-time Transport Control Protocol with TLS (RTCP-TLS)" at bounding box center [461, 223] width 388 height 25
click at [267, 208] on input "b. Real-time Transport Control Protocol with TLS (RTCP-TLS)" at bounding box center [267, 204] width 0 height 8
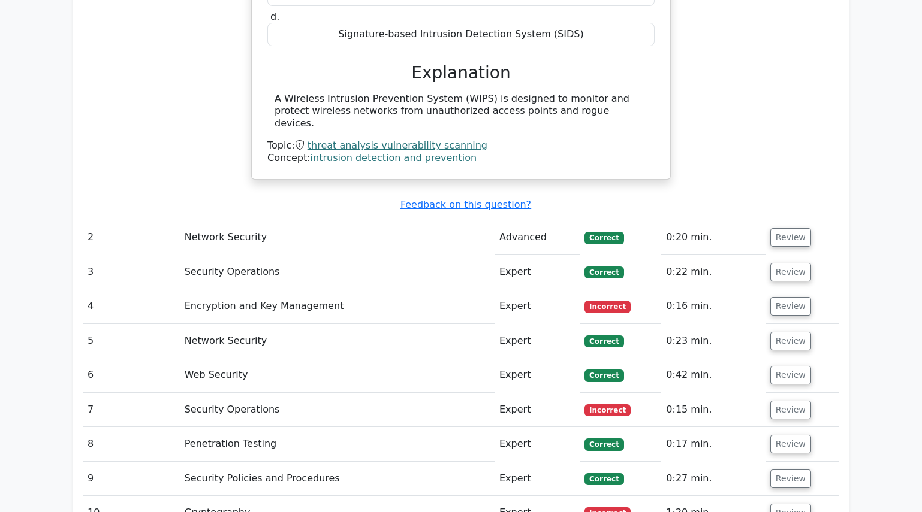
scroll to position [959, 0]
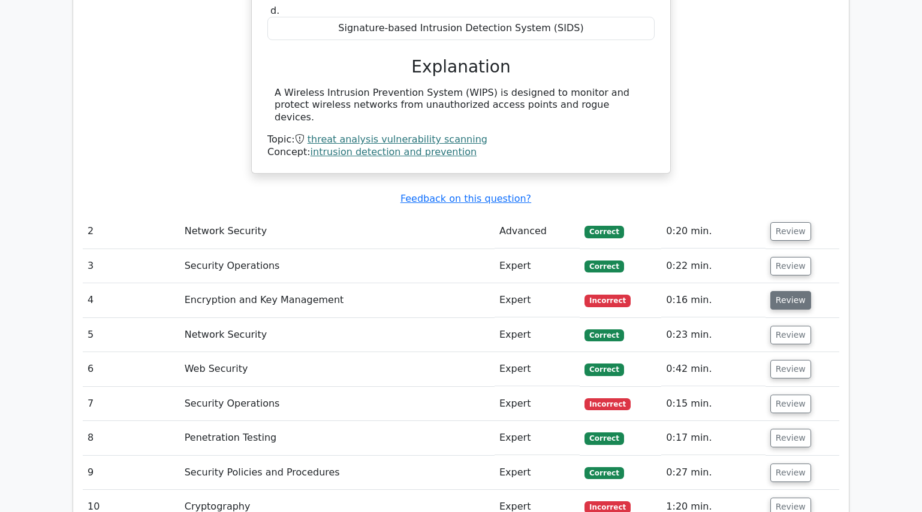
click at [789, 295] on button "Review" at bounding box center [790, 300] width 41 height 19
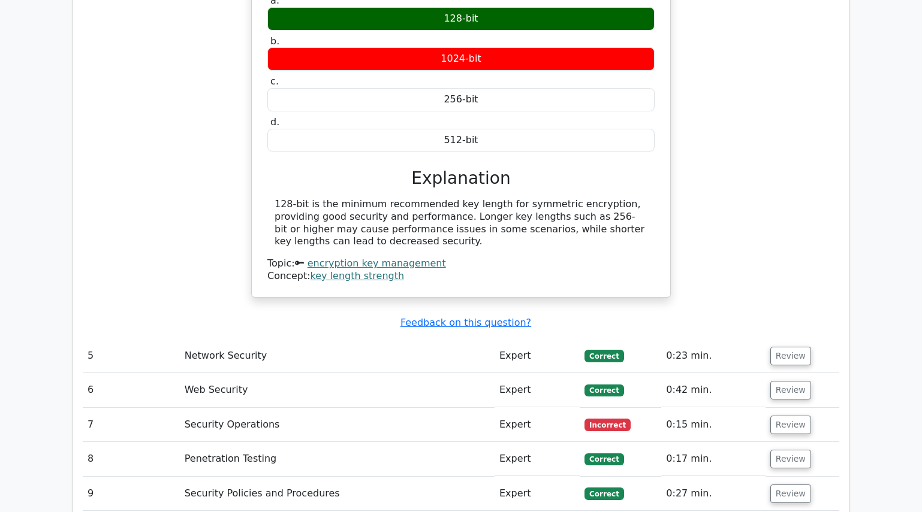
scroll to position [1379, 0]
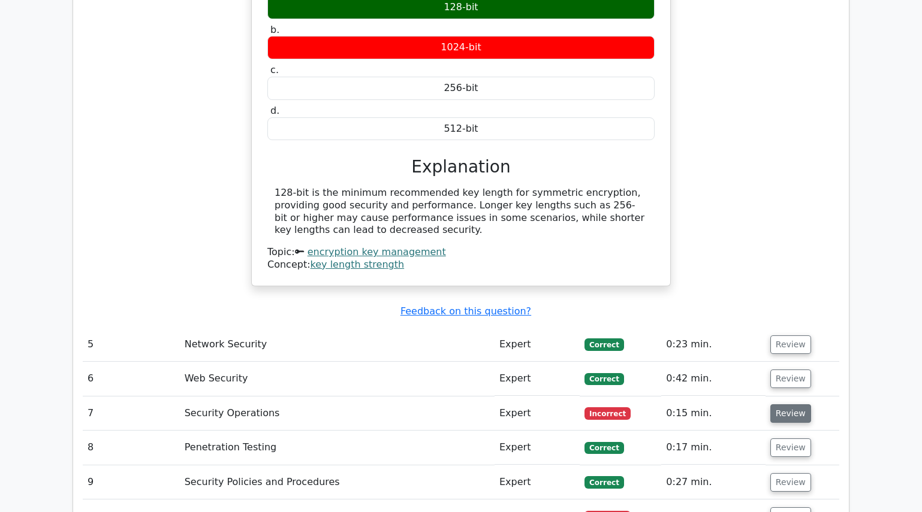
click at [788, 405] on button "Review" at bounding box center [790, 414] width 41 height 19
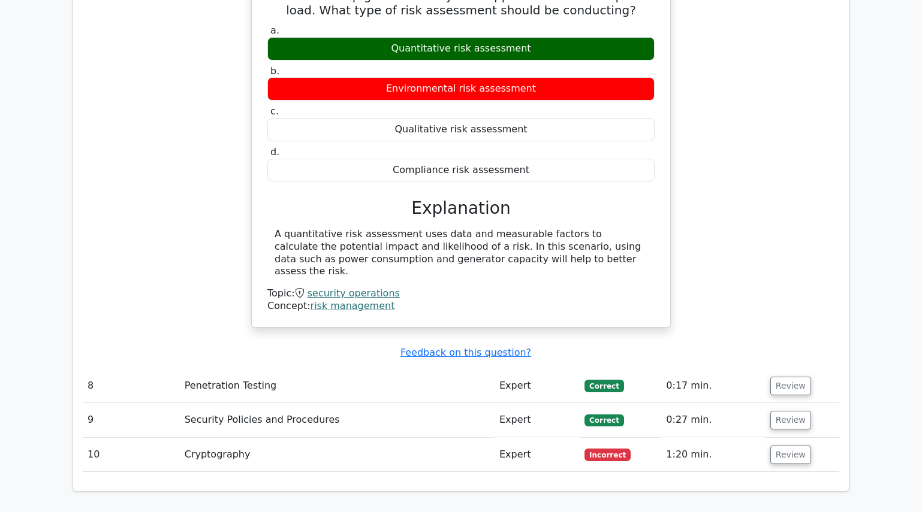
scroll to position [1858, 0]
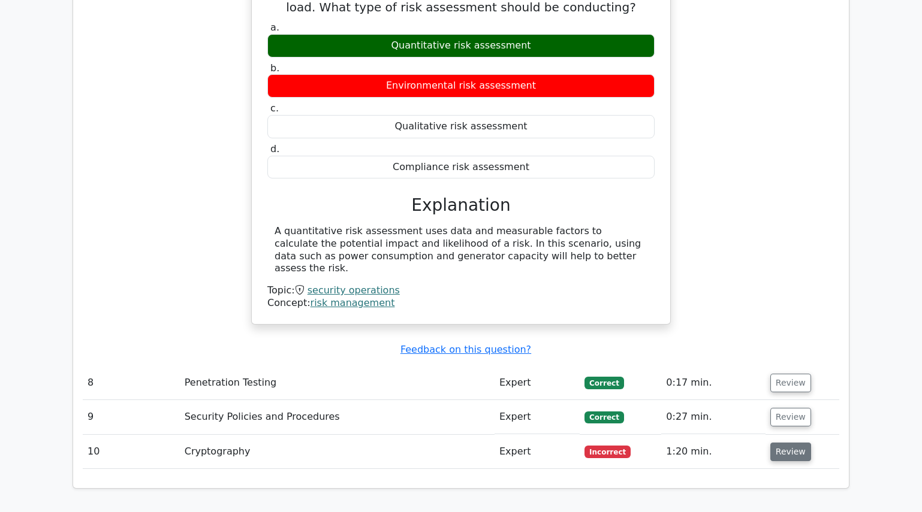
click at [783, 443] on button "Review" at bounding box center [790, 452] width 41 height 19
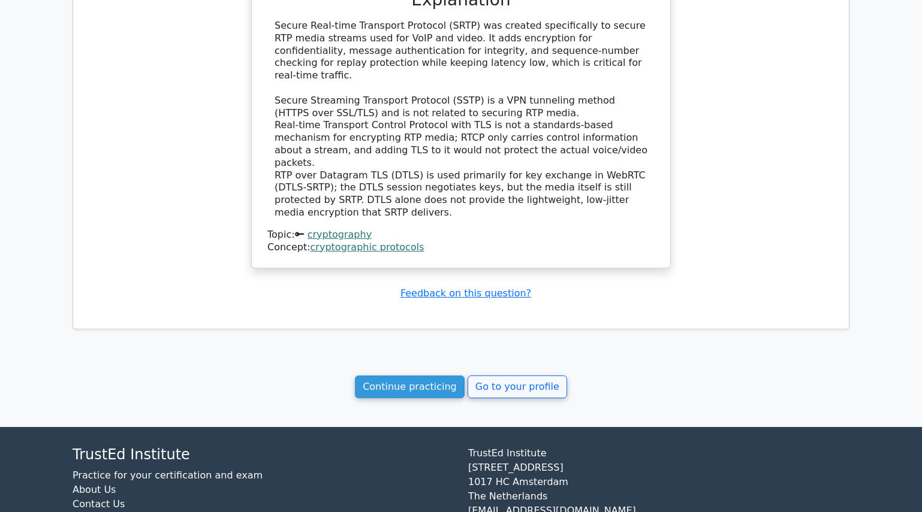
scroll to position [2598, 0]
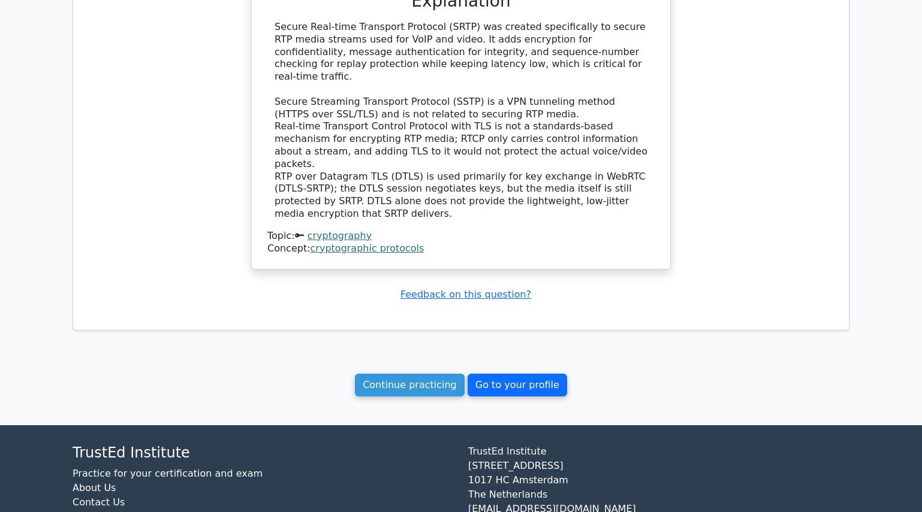
click at [500, 374] on link "Go to your profile" at bounding box center [516, 385] width 99 height 23
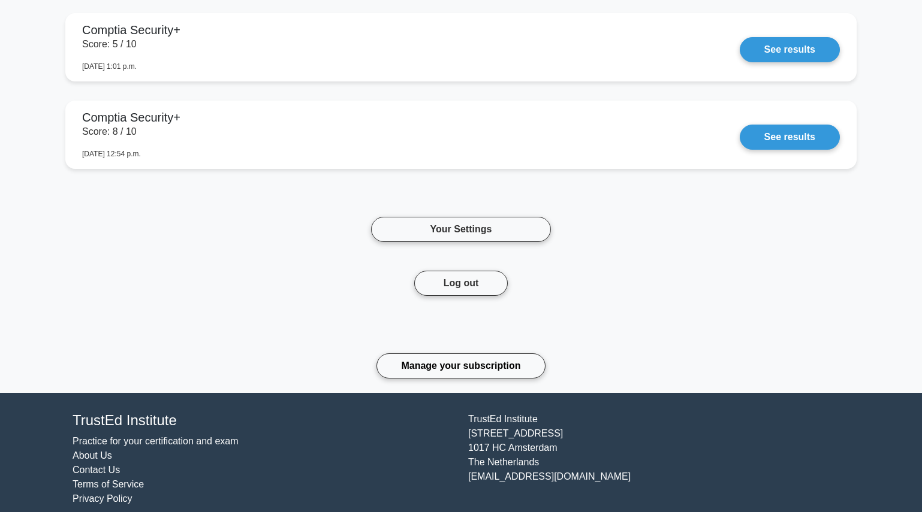
scroll to position [815, 0]
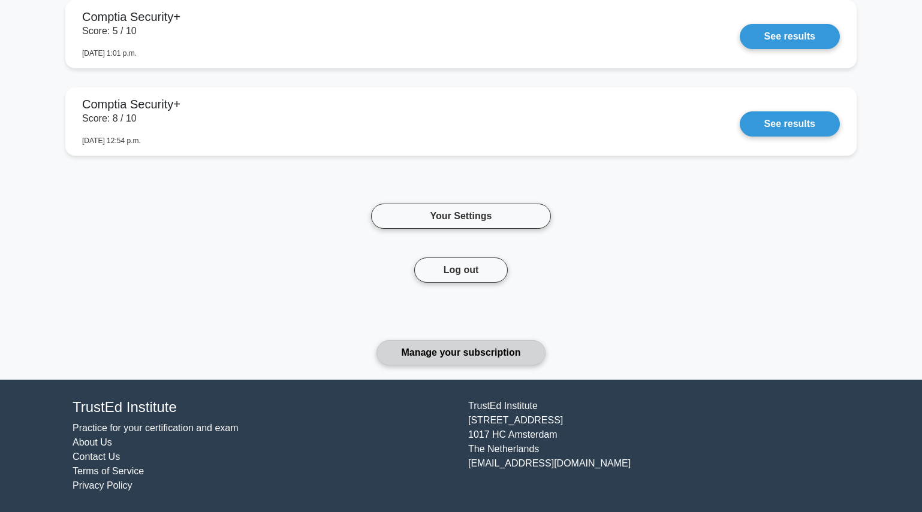
click at [453, 355] on link "Manage your subscription" at bounding box center [460, 352] width 168 height 25
